Goal: Information Seeking & Learning: Learn about a topic

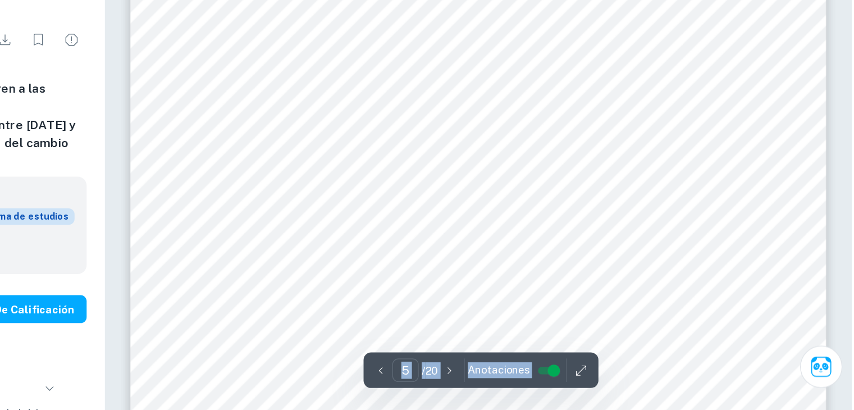
scroll to position [3056, 0]
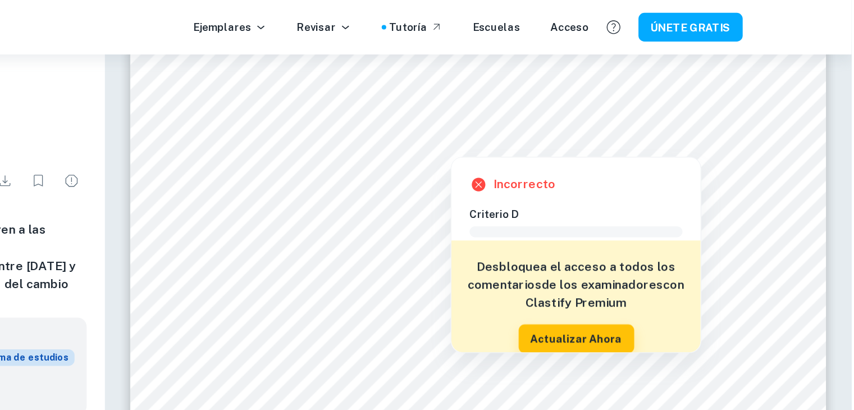
click at [545, 108] on div at bounding box center [555, 107] width 385 height 11
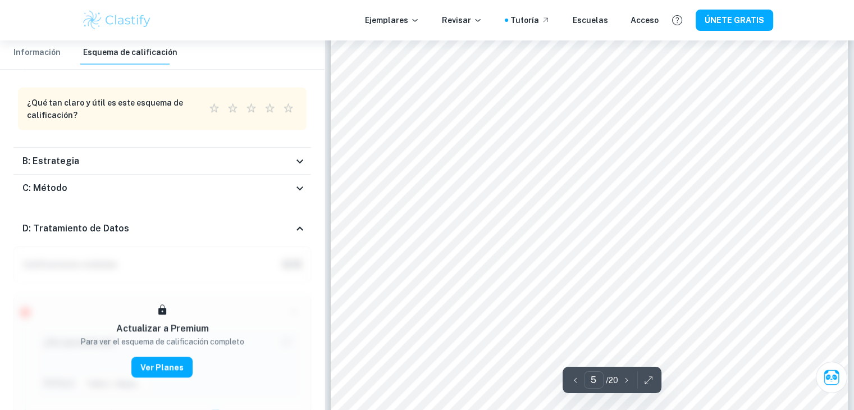
scroll to position [3076, 0]
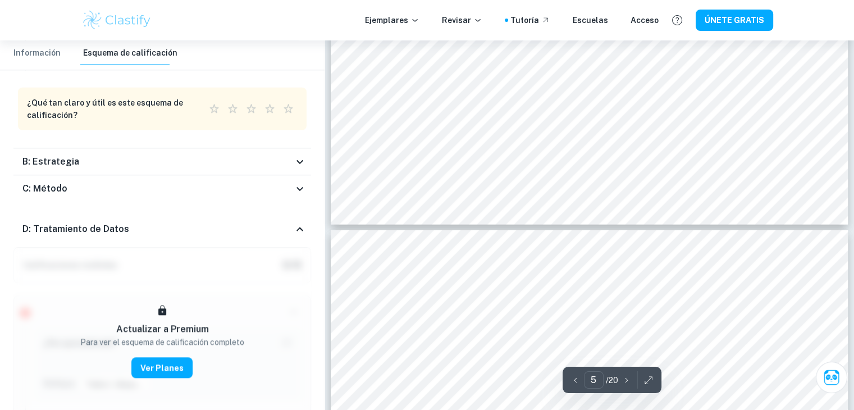
type input "6"
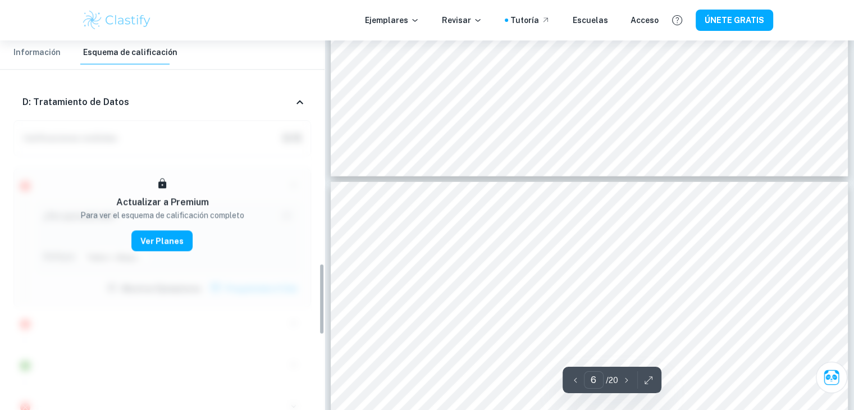
scroll to position [1152, 0]
